Goal: Information Seeking & Learning: Learn about a topic

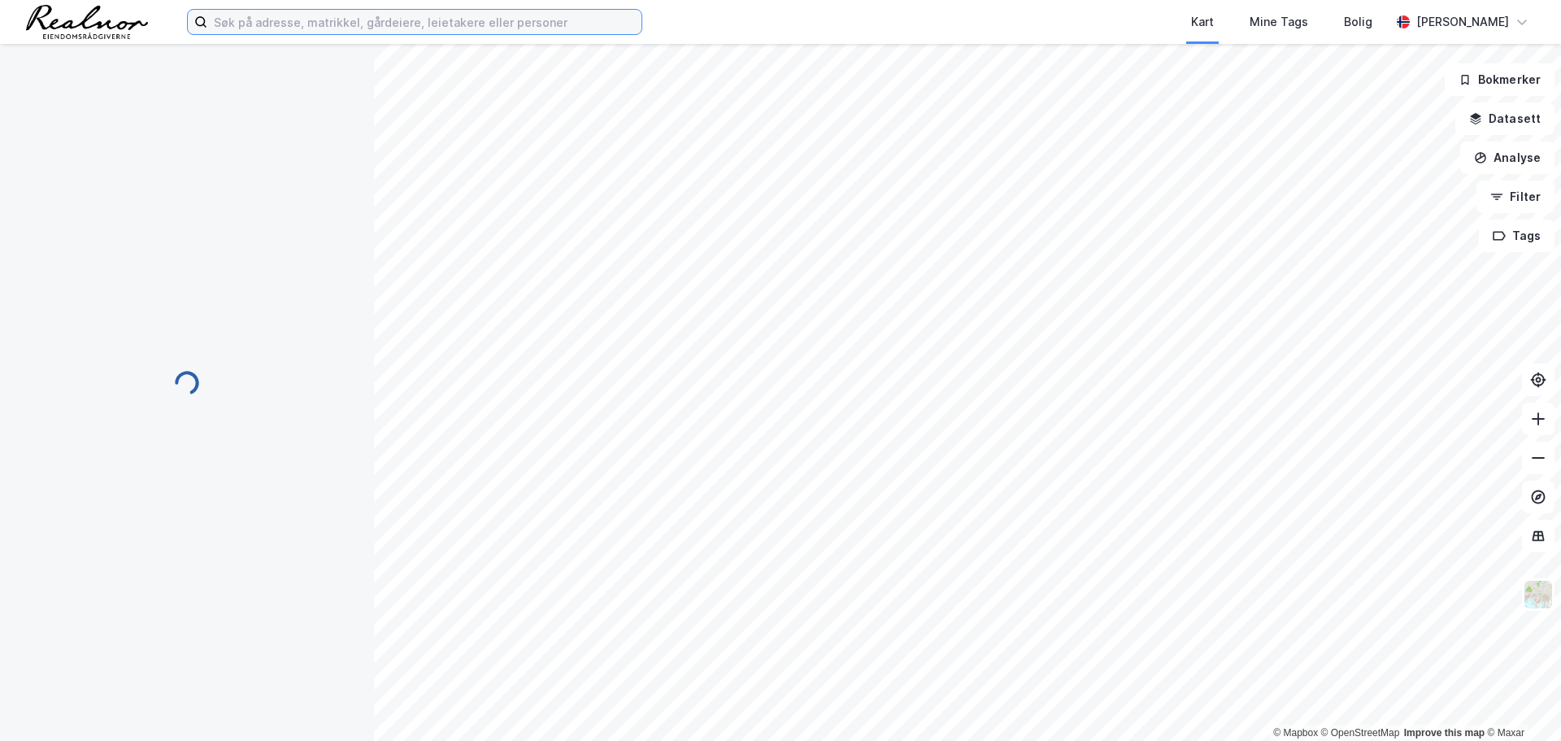
click at [364, 21] on input at bounding box center [424, 22] width 434 height 24
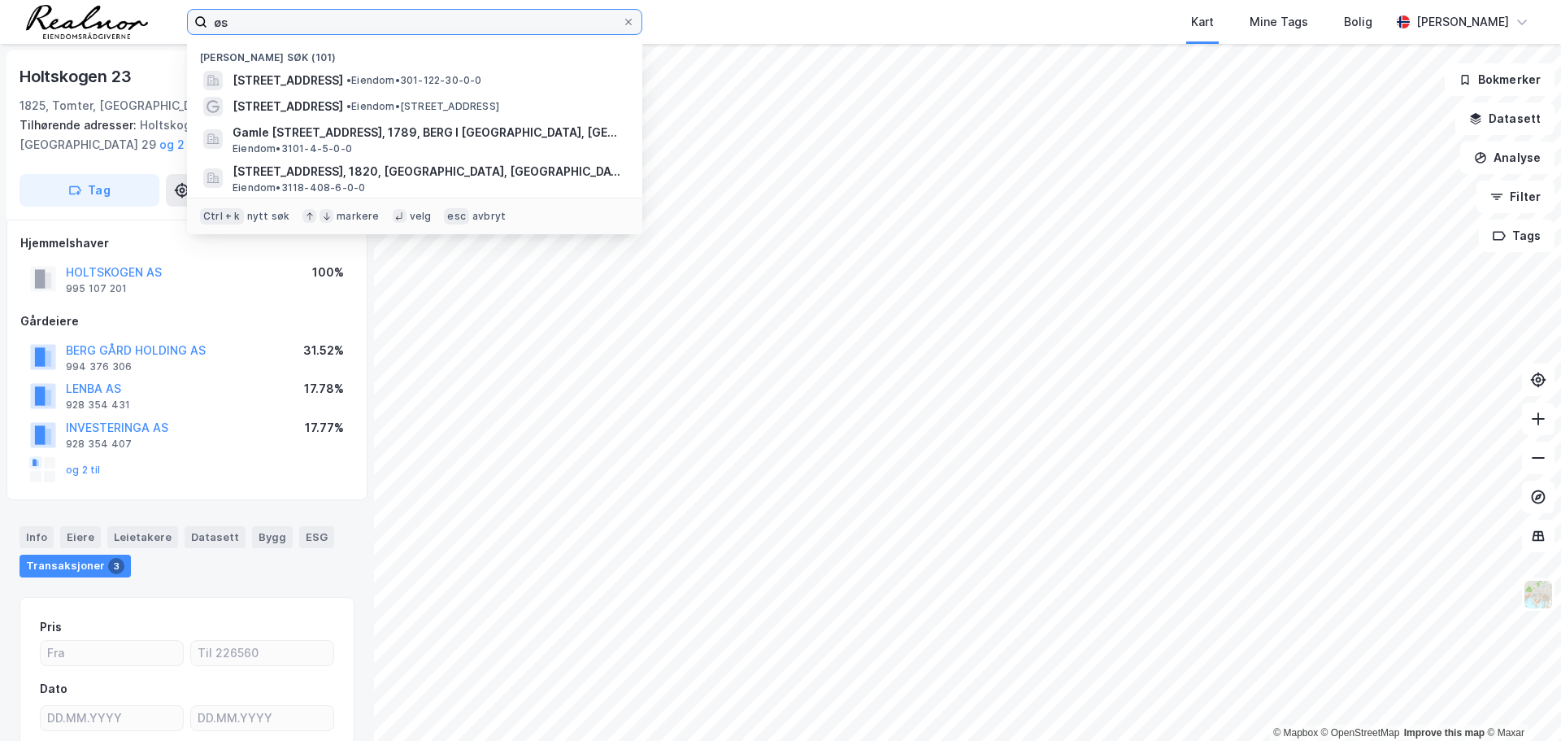
type input "ø"
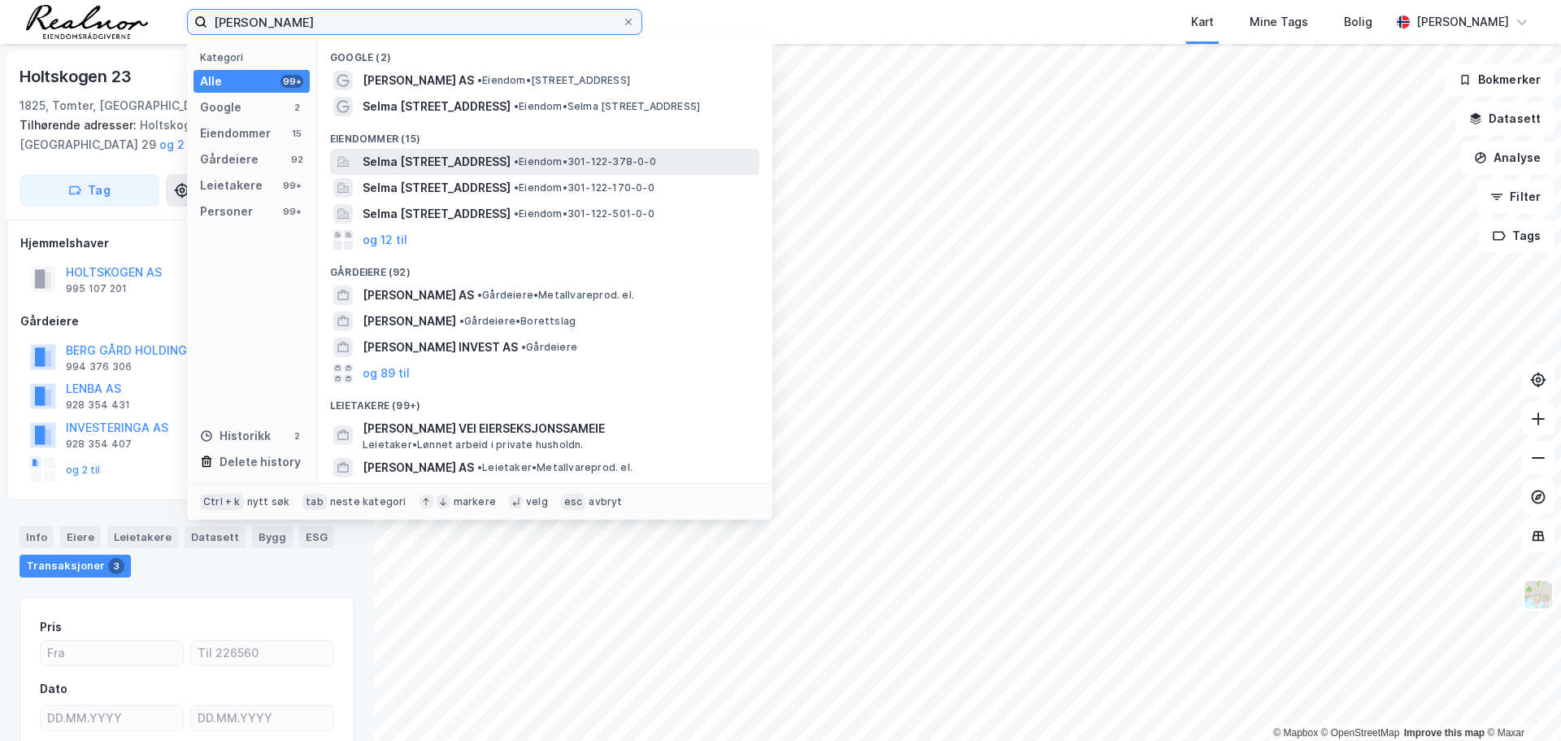
type input "[PERSON_NAME]"
click at [511, 159] on span "Selma [STREET_ADDRESS]" at bounding box center [437, 162] width 148 height 20
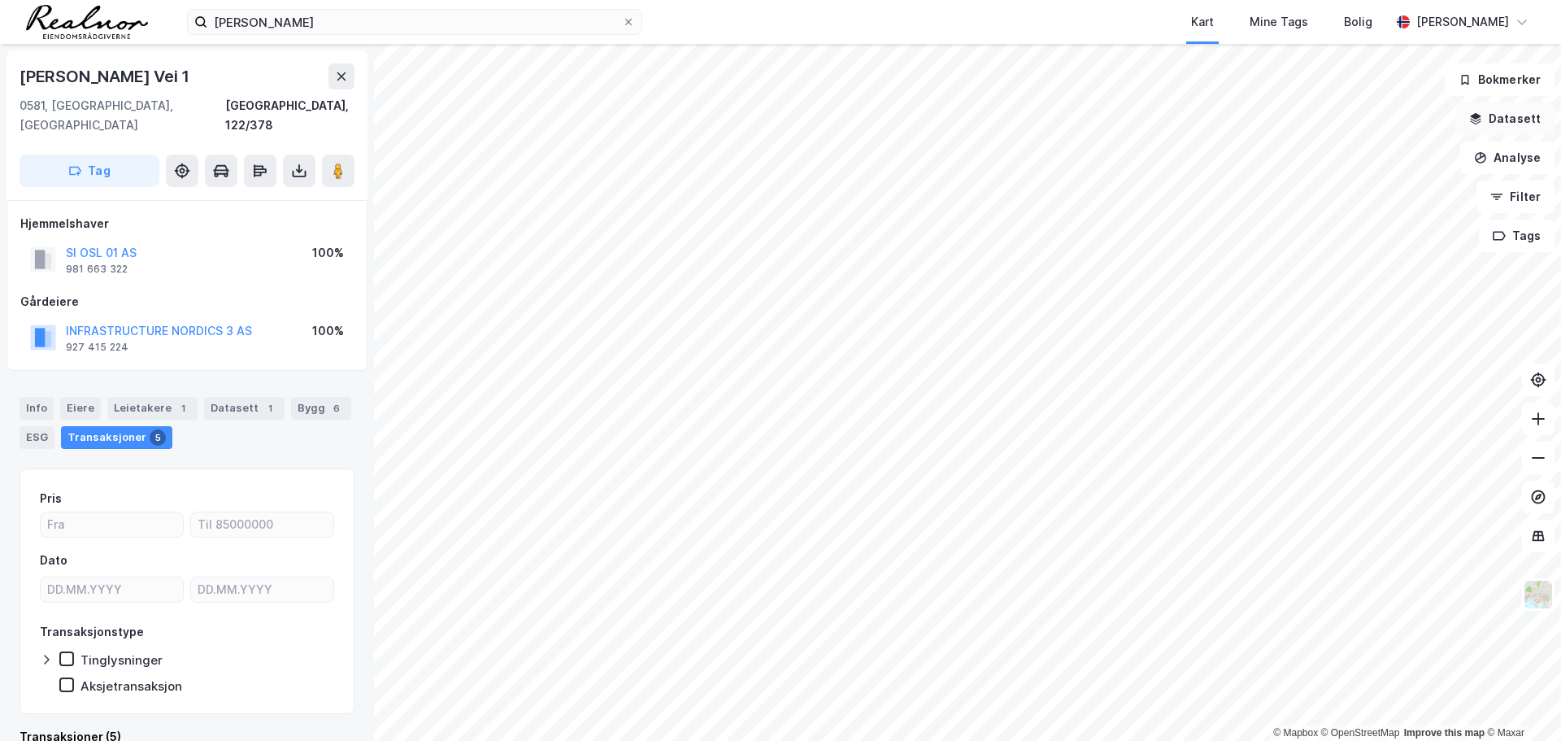
click at [1516, 121] on button "Datasett" at bounding box center [1504, 118] width 99 height 33
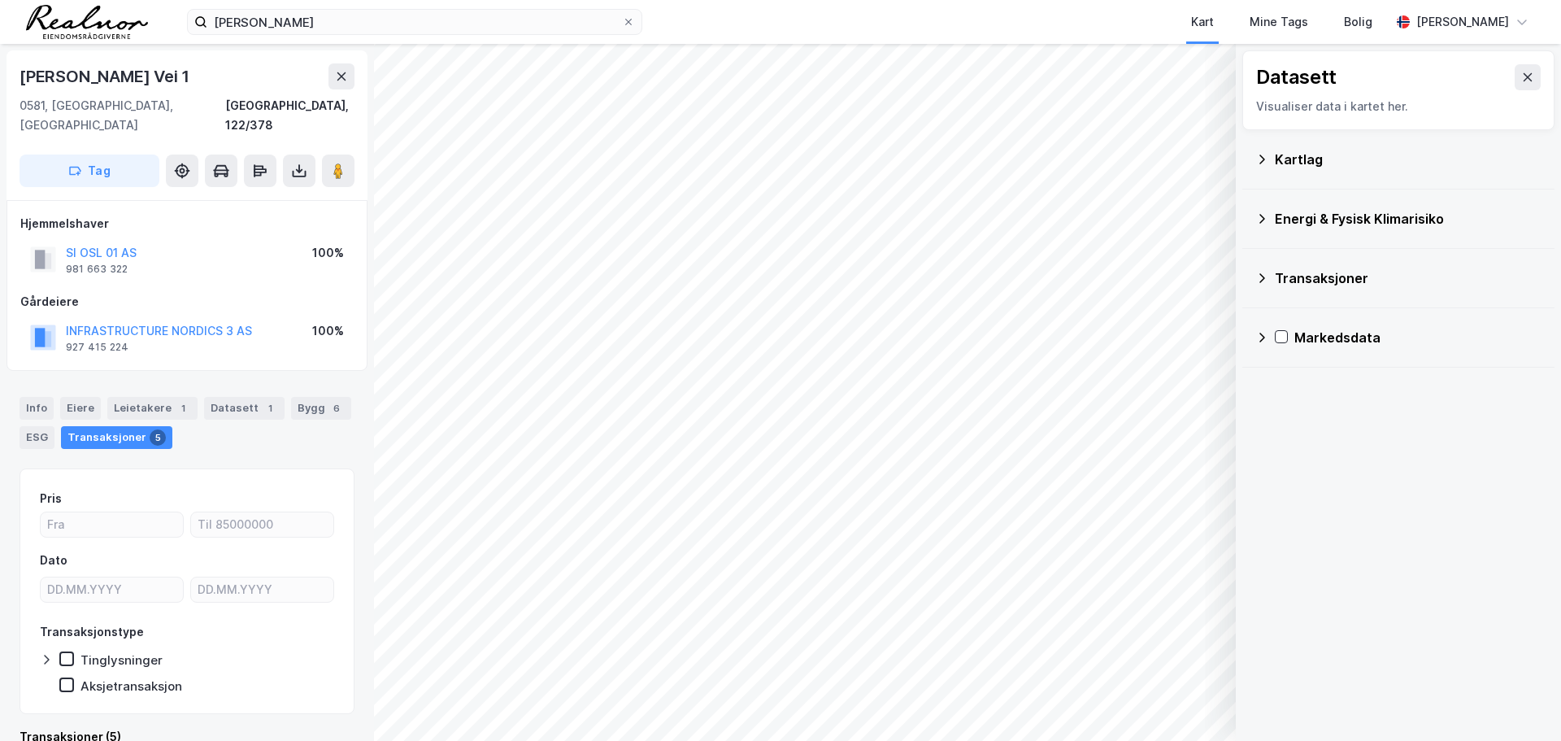
click at [1281, 164] on div "Kartlag" at bounding box center [1408, 160] width 267 height 20
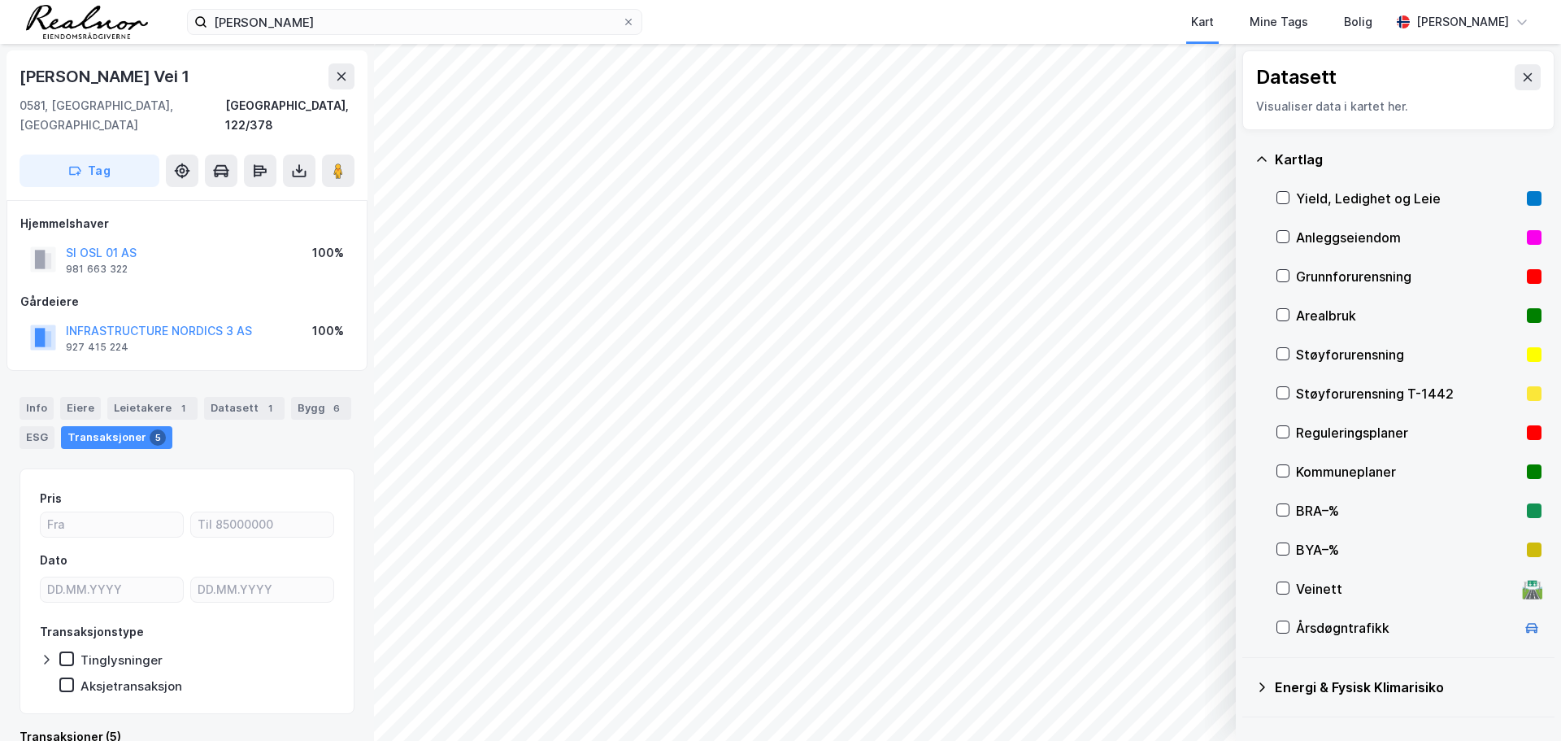
click at [1304, 194] on div "Yield, Ledighet og Leie" at bounding box center [1408, 199] width 224 height 20
